Goal: Download file/media

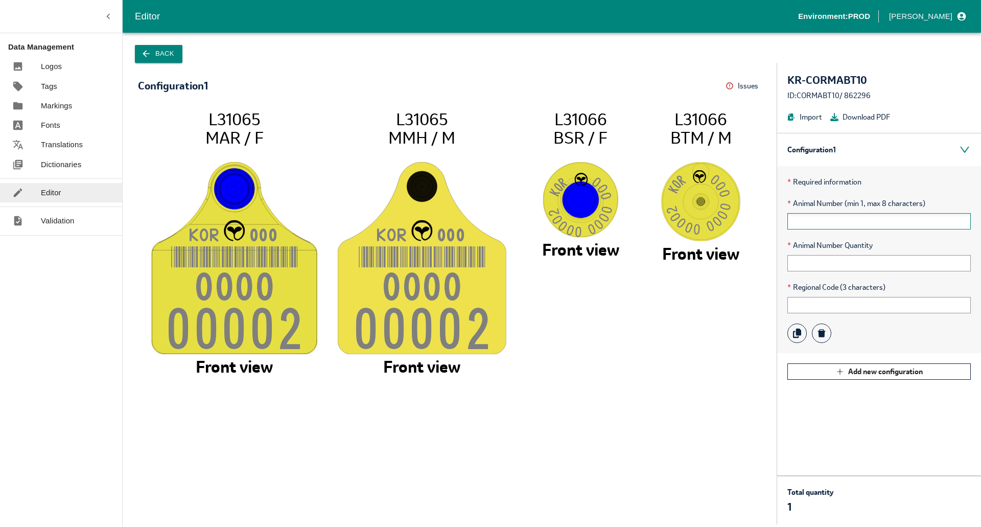
click at [848, 219] on input "text" at bounding box center [878, 221] width 183 height 16
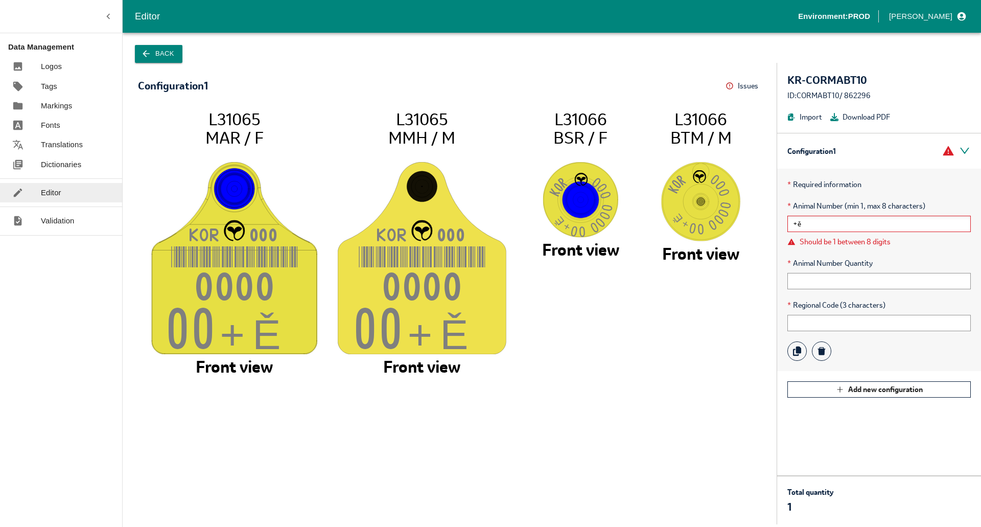
type input "+"
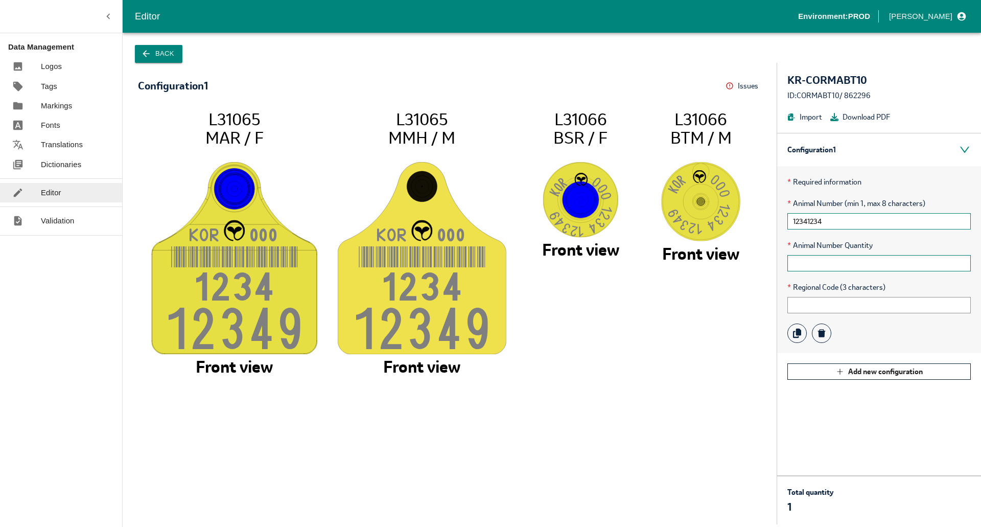
type input "12341234"
click at [867, 254] on div "* Animal Number Quantity" at bounding box center [878, 256] width 183 height 32
type input "10"
click at [807, 303] on input "text" at bounding box center [878, 305] width 183 height 16
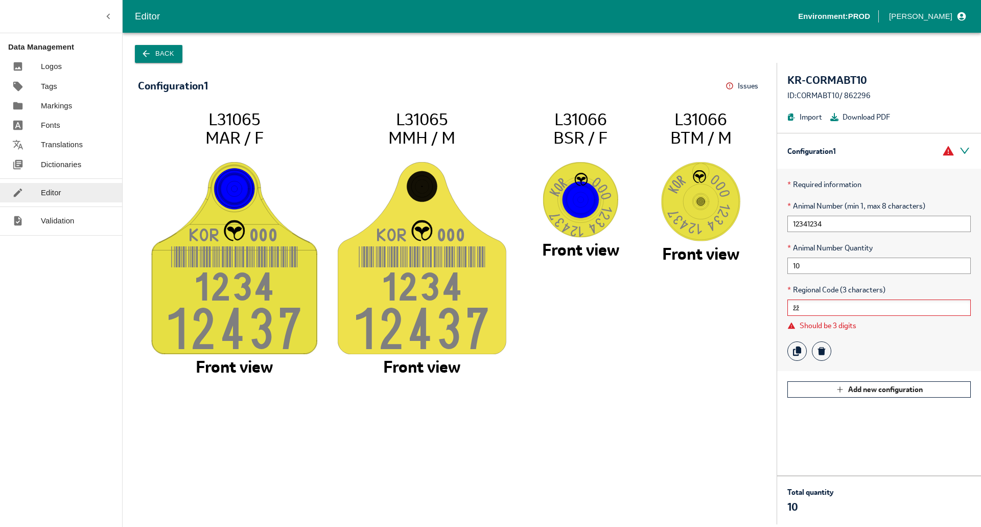
type input "ž"
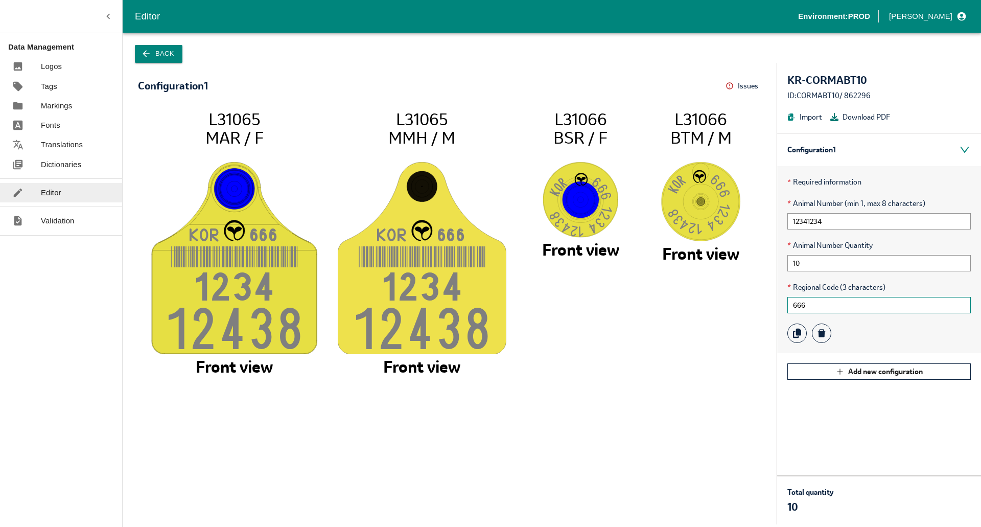
type input "666"
click at [855, 118] on button "Download PDF" at bounding box center [860, 116] width 60 height 11
drag, startPoint x: 547, startPoint y: 252, endPoint x: 619, endPoint y: 247, distance: 72.2
click at [618, 247] on tspan "Front view" at bounding box center [580, 249] width 77 height 21
click at [620, 247] on icon "KO R 66 6 123 4 1243 8 L31065 MAR / F Front view KO R 66 6 123 4 1243 8 L31065 …" at bounding box center [449, 311] width 603 height 405
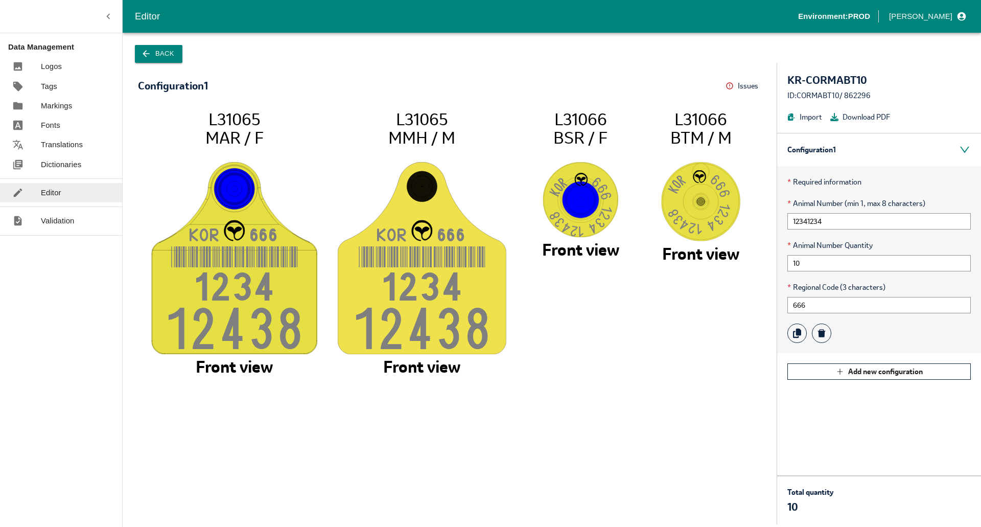
drag, startPoint x: 623, startPoint y: 248, endPoint x: 530, endPoint y: 252, distance: 93.6
click at [530, 252] on icon "KO R 66 6 123 4 1243 8 L31065 MAR / F Front view KO R 66 6 123 4 1243 8 L31065 …" at bounding box center [449, 311] width 603 height 405
click at [529, 253] on icon "KO R 66 6 123 4 1243 8 L31065 MAR / F Front view KO R 66 6 123 4 1243 8 L31065 …" at bounding box center [449, 311] width 603 height 405
drag, startPoint x: 539, startPoint y: 253, endPoint x: 617, endPoint y: 251, distance: 77.7
click at [617, 251] on icon "KO R 66 6 123 4 1243 8 L31065 MAR / F Front view KO R 66 6 123 4 1243 8 L31065 …" at bounding box center [449, 311] width 603 height 405
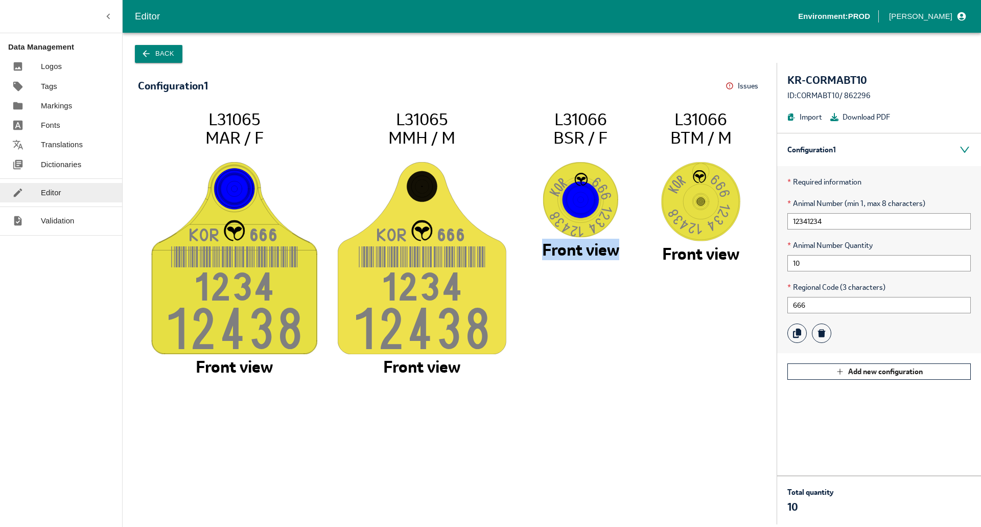
click at [618, 251] on tspan "Front view" at bounding box center [580, 249] width 77 height 21
drag, startPoint x: 651, startPoint y: 253, endPoint x: 748, endPoint y: 250, distance: 96.6
click at [748, 250] on icon "KO R 66 6 123 4 1243 8 L31065 MAR / F Front view KO R 66 6 123 4 1243 8 L31065 …" at bounding box center [449, 311] width 603 height 405
drag, startPoint x: 748, startPoint y: 252, endPoint x: 665, endPoint y: 253, distance: 82.8
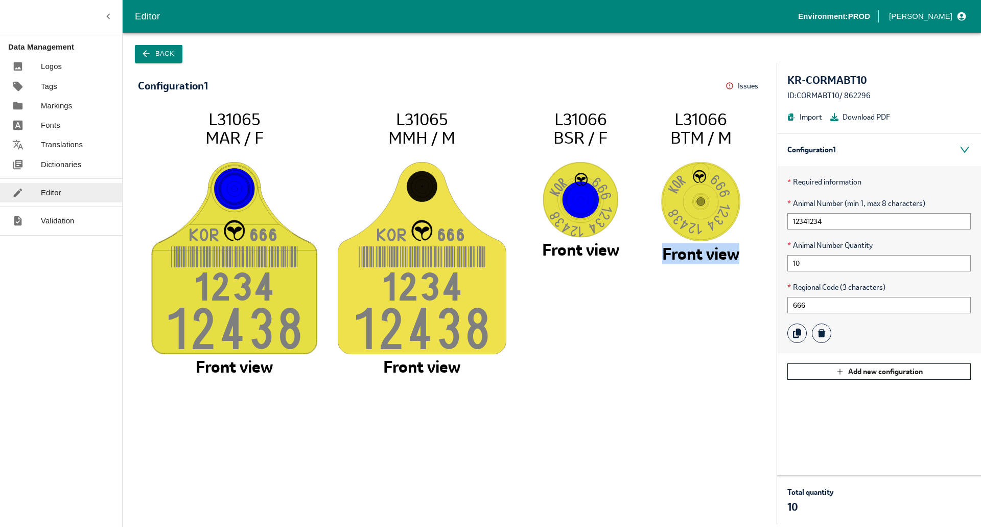
click at [665, 253] on icon "KO R 66 6 123 4 1243 8 L31065 MAR / F Front view KO R 66 6 123 4 1243 8 L31065 …" at bounding box center [449, 311] width 603 height 405
click at [665, 253] on tspan "Front view" at bounding box center [700, 252] width 77 height 21
drag, startPoint x: 540, startPoint y: 254, endPoint x: 640, endPoint y: 250, distance: 99.7
click at [640, 250] on icon "KO R 66 6 123 4 1243 8 L31065 MAR / F Front view KO R 66 6 123 4 1243 8 L31065 …" at bounding box center [449, 311] width 603 height 405
click at [645, 250] on icon "KO R 66 6 123 4 1243 8 L31065 MAR / F Front view KO R 66 6 123 4 1243 8 L31065 …" at bounding box center [449, 311] width 603 height 405
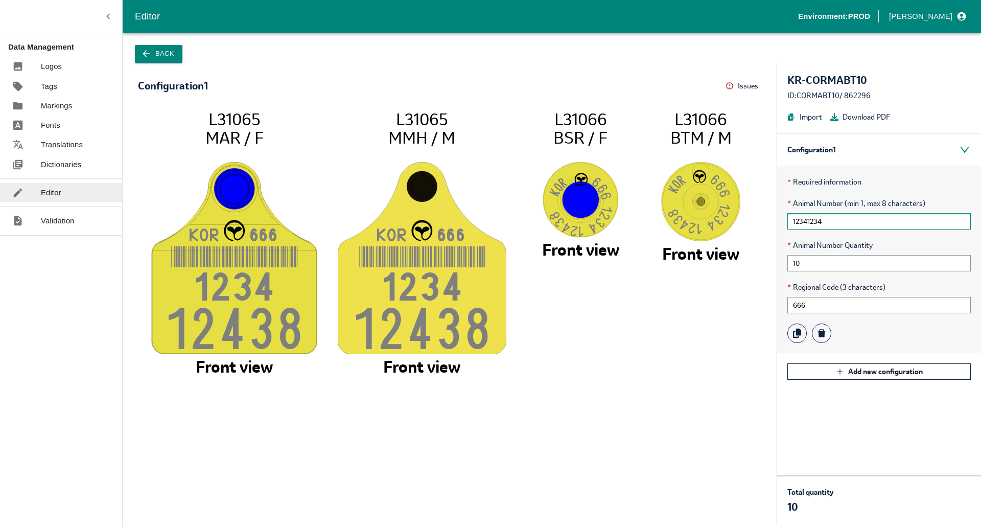
click at [842, 223] on input "12341234" at bounding box center [878, 221] width 183 height 16
click at [794, 265] on input "10" at bounding box center [878, 263] width 183 height 16
click at [821, 264] on input "10" at bounding box center [878, 263] width 183 height 16
